Goal: Book appointment/travel/reservation

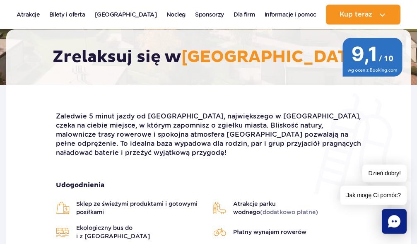
scroll to position [169, 0]
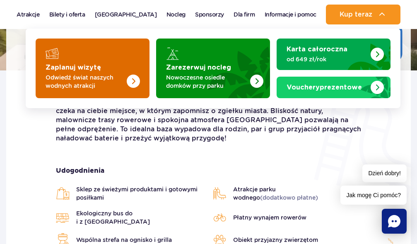
click at [120, 72] on img "Zaplanuj wizytę" at bounding box center [117, 66] width 66 height 65
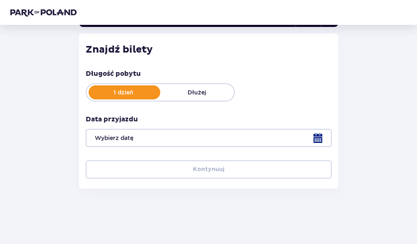
scroll to position [102, 0]
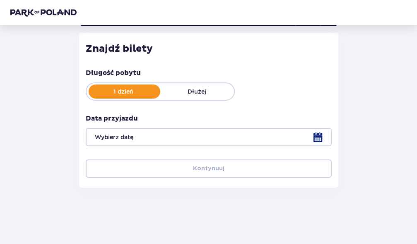
click at [199, 92] on p "Dłużej" at bounding box center [197, 91] width 74 height 8
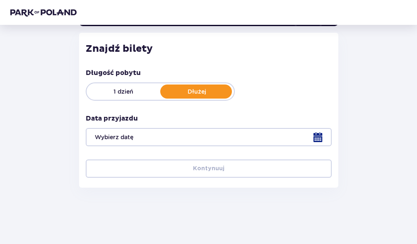
click at [140, 95] on p "1 dzień" at bounding box center [124, 91] width 74 height 8
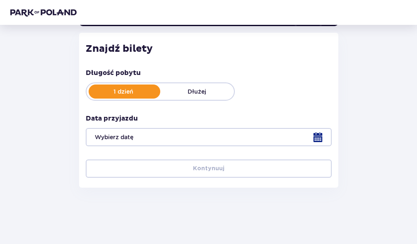
click at [319, 139] on div at bounding box center [209, 137] width 246 height 18
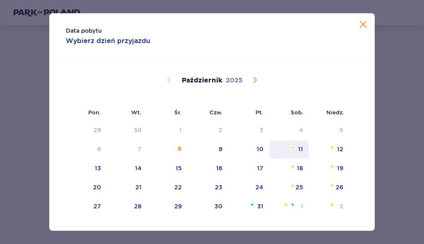
click at [298, 150] on div "11" at bounding box center [300, 149] width 5 height 8
click at [337, 152] on div "12" at bounding box center [340, 149] width 6 height 8
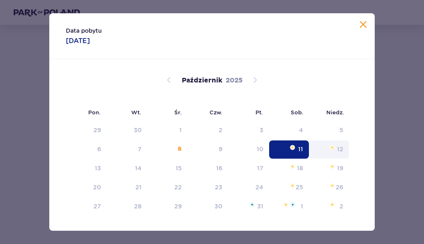
click at [335, 152] on div "Znajdź bilety Długość pobytu 1 dzień Dłużej Data przyjazdu Kontynuuj Przejdź do…" at bounding box center [211, 110] width 259 height 155
type input "11.10.25"
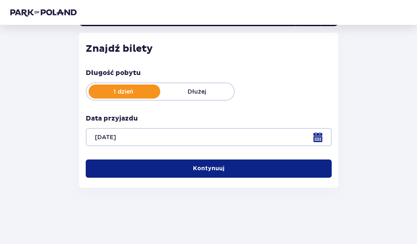
click at [329, 152] on div "Długość pobytu 1 dzień Dłużej Data przyjazdu 11.10.25 Kontynuuj Przejdź do konf…" at bounding box center [209, 122] width 246 height 109
click at [199, 92] on p "Dłużej" at bounding box center [197, 91] width 74 height 8
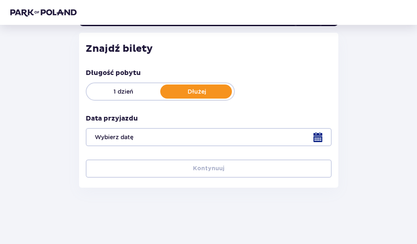
click at [316, 140] on div at bounding box center [209, 137] width 246 height 18
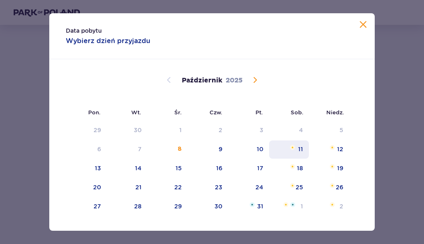
click at [298, 149] on div "11" at bounding box center [300, 149] width 5 height 8
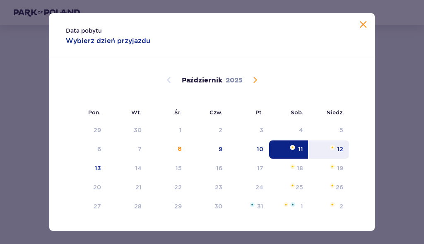
click at [337, 148] on div "12" at bounding box center [340, 149] width 6 height 8
click at [330, 149] on img at bounding box center [332, 147] width 5 height 5
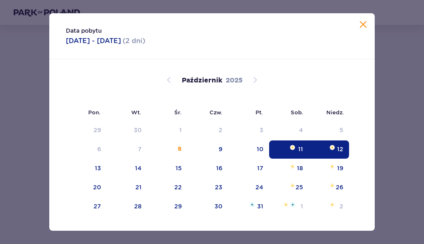
type input "11.10.25 - 12.10.25"
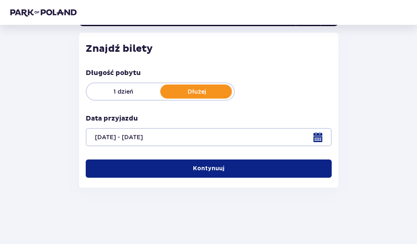
click at [211, 171] on p "Kontynuuj" at bounding box center [208, 168] width 31 height 8
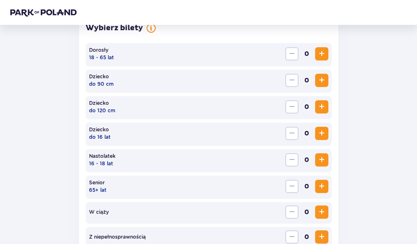
scroll to position [255, 0]
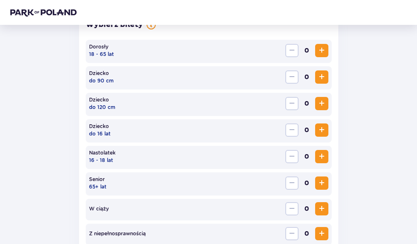
click at [320, 52] on span "Zwiększ" at bounding box center [322, 51] width 10 height 10
click at [320, 51] on span "Zwiększ" at bounding box center [322, 51] width 10 height 10
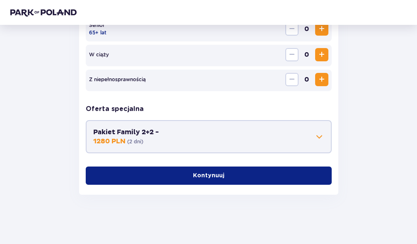
scroll to position [409, 0]
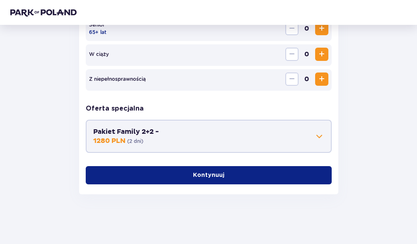
click at [193, 175] on p "Kontynuuj" at bounding box center [208, 175] width 31 height 8
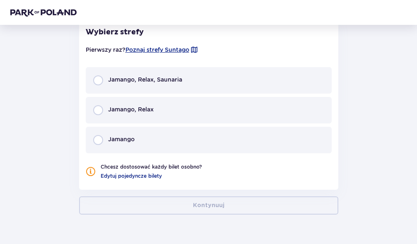
scroll to position [562, 0]
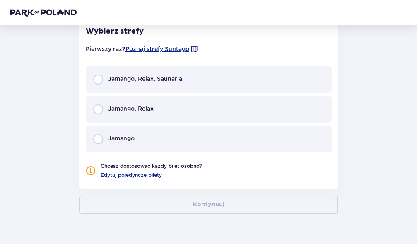
click at [98, 79] on input "radio" at bounding box center [98, 80] width 10 height 10
radio input "true"
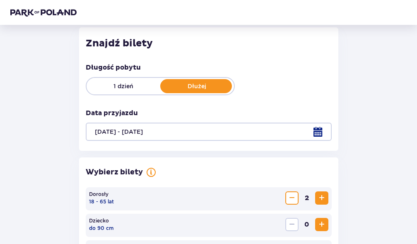
scroll to position [0, 0]
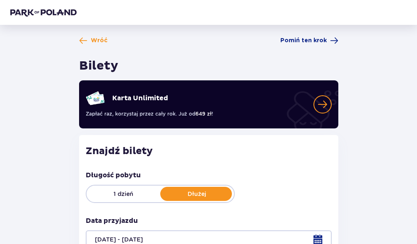
click at [121, 190] on p "1 dzień" at bounding box center [124, 194] width 74 height 8
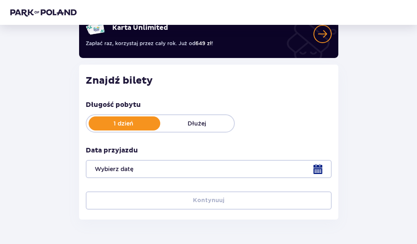
scroll to position [102, 0]
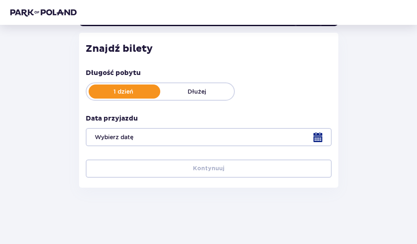
click at [318, 138] on div at bounding box center [209, 137] width 246 height 18
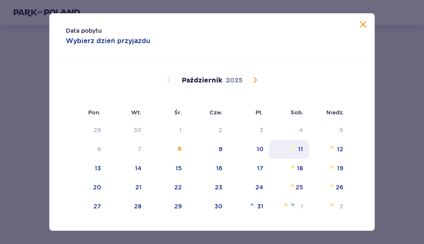
click at [299, 150] on div "11" at bounding box center [300, 149] width 5 height 8
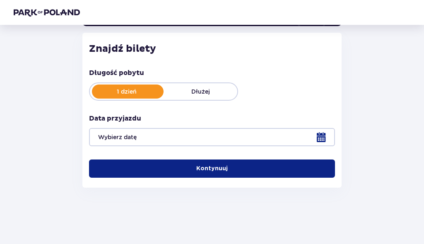
type input "11.10.25"
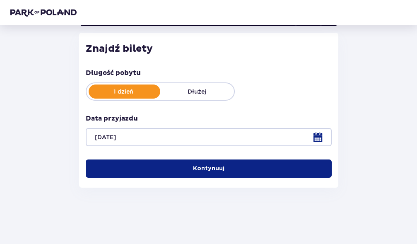
click at [211, 170] on p "Kontynuuj" at bounding box center [208, 168] width 31 height 8
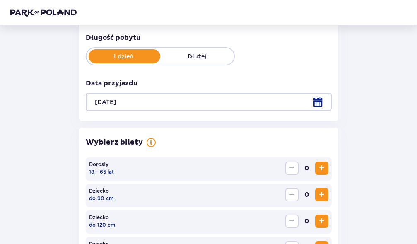
scroll to position [156, 0]
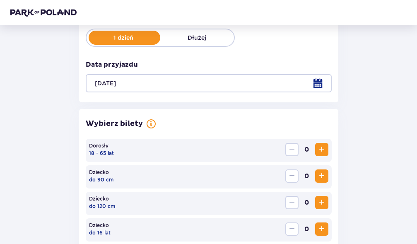
click at [323, 151] on span "Zwiększ" at bounding box center [322, 149] width 10 height 10
click at [326, 151] on span "Zwiększ" at bounding box center [322, 149] width 10 height 10
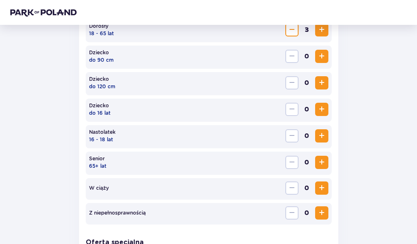
scroll to position [283, 0]
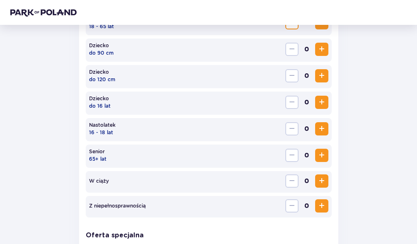
click at [320, 126] on span "Zwiększ" at bounding box center [322, 129] width 10 height 10
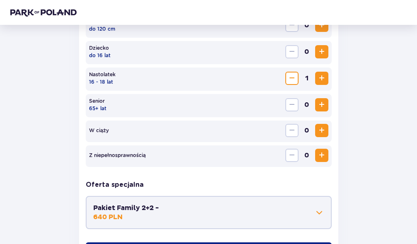
scroll to position [409, 0]
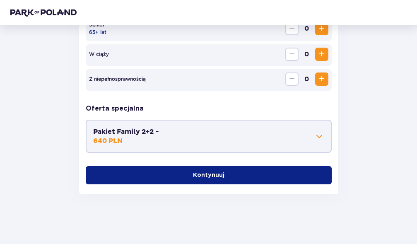
click at [185, 137] on button "Pakiet Family 2+2 - 640 PLN" at bounding box center [208, 136] width 231 height 18
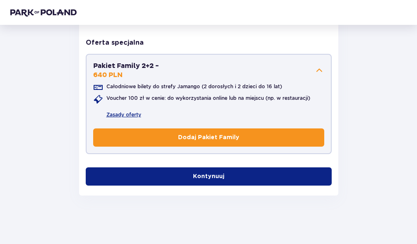
scroll to position [477, 0]
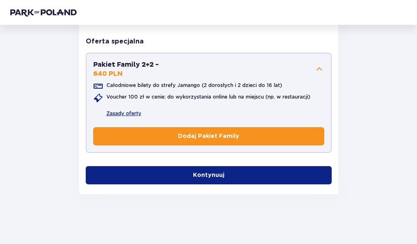
click at [235, 177] on button "Kontynuuj" at bounding box center [209, 175] width 246 height 18
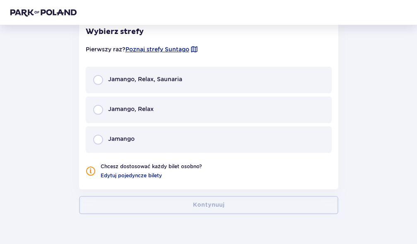
scroll to position [629, 0]
click at [97, 78] on input "radio" at bounding box center [98, 80] width 10 height 10
radio input "true"
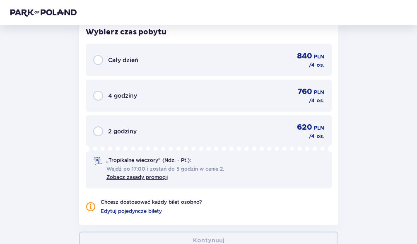
scroll to position [808, 0]
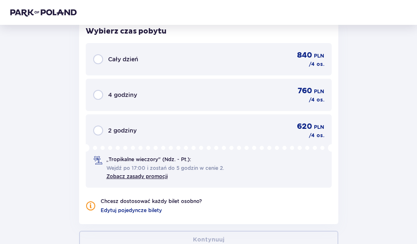
click at [99, 62] on input "radio" at bounding box center [98, 59] width 10 height 10
radio input "true"
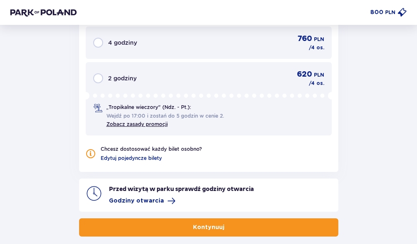
scroll to position [903, 0]
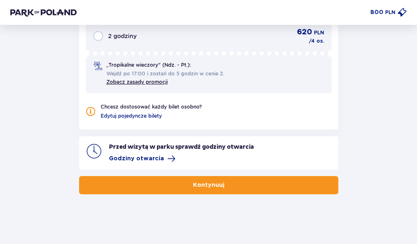
click at [205, 188] on p "Kontynuuj" at bounding box center [208, 185] width 31 height 8
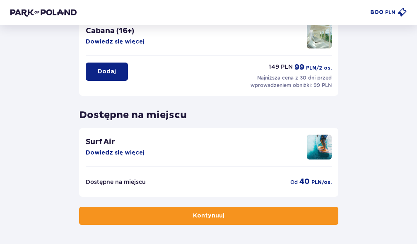
scroll to position [255, 0]
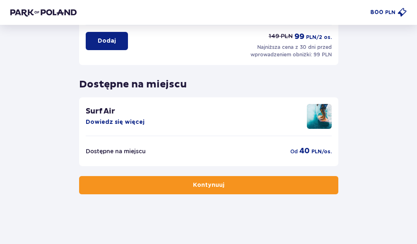
click at [224, 188] on span "button" at bounding box center [226, 185] width 8 height 8
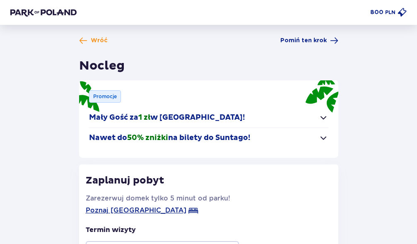
click at [321, 137] on span "button" at bounding box center [323, 138] width 10 height 10
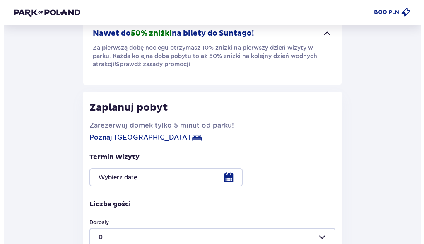
scroll to position [127, 0]
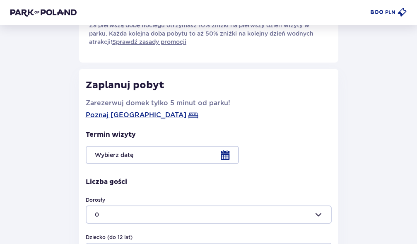
click at [223, 156] on div at bounding box center [209, 155] width 246 height 18
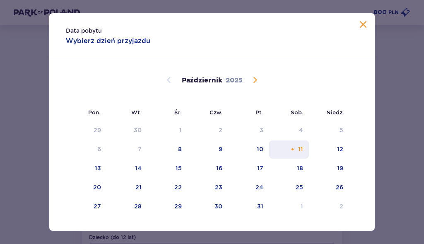
click at [299, 147] on div "11" at bounding box center [300, 149] width 5 height 8
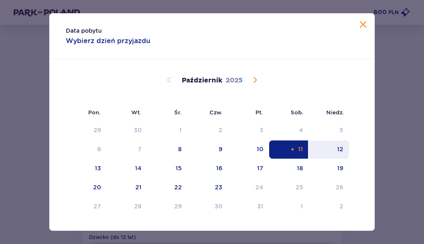
click at [339, 151] on div "12" at bounding box center [340, 149] width 6 height 8
type input "11.10.25 - 12.10.25"
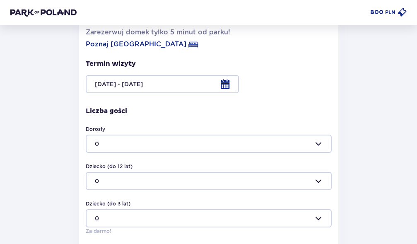
scroll to position [187, 0]
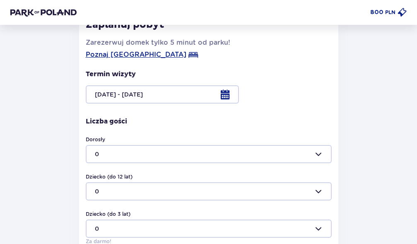
click at [318, 154] on div at bounding box center [209, 154] width 246 height 18
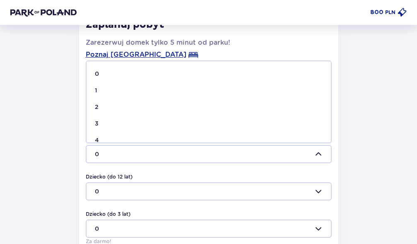
click at [98, 137] on p "4" at bounding box center [97, 140] width 4 height 8
type input "4"
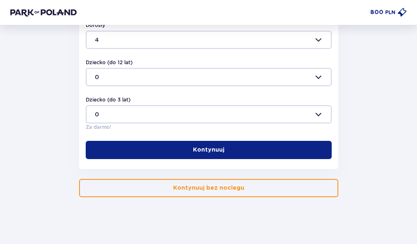
scroll to position [304, 0]
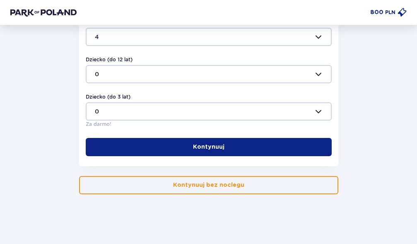
click at [216, 151] on p "Kontynuuj" at bounding box center [208, 147] width 31 height 8
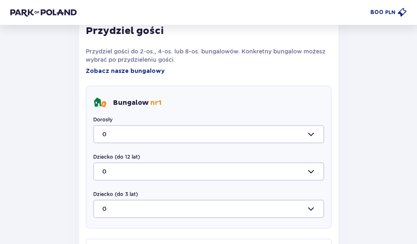
scroll to position [445, 0]
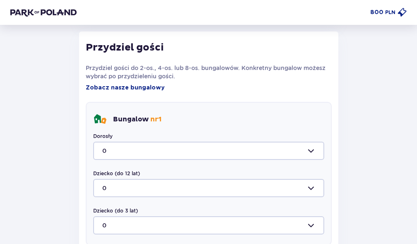
click at [310, 151] on div at bounding box center [208, 151] width 231 height 18
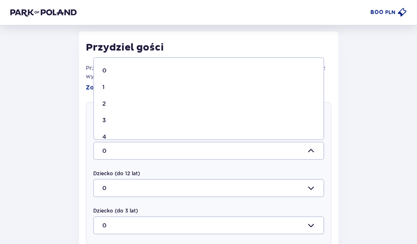
click at [103, 135] on p "4" at bounding box center [104, 136] width 4 height 8
type input "4"
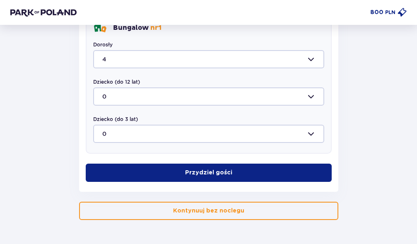
scroll to position [563, 0]
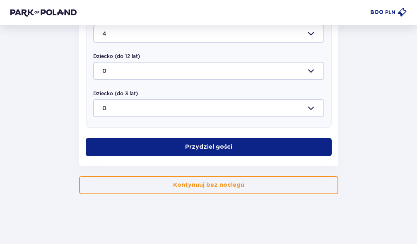
click at [212, 149] on p "Przydziel gości" at bounding box center [208, 147] width 47 height 8
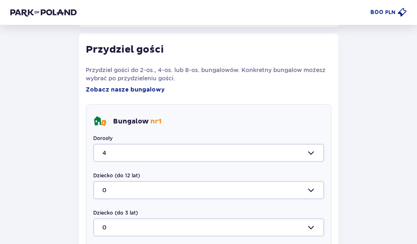
scroll to position [455, 0]
